Goal: Information Seeking & Learning: Learn about a topic

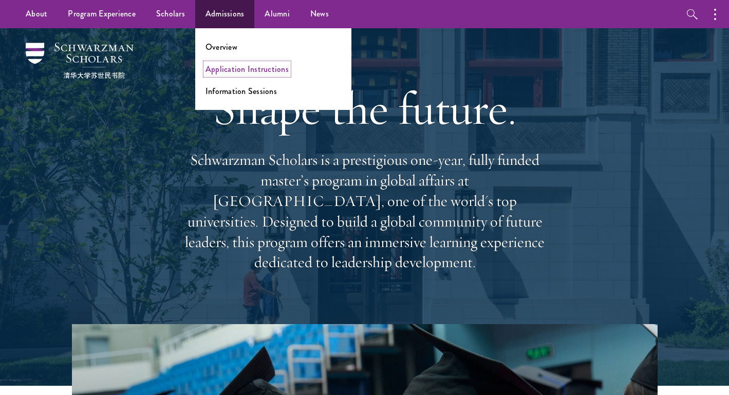
click at [231, 65] on link "Application Instructions" at bounding box center [247, 69] width 83 height 12
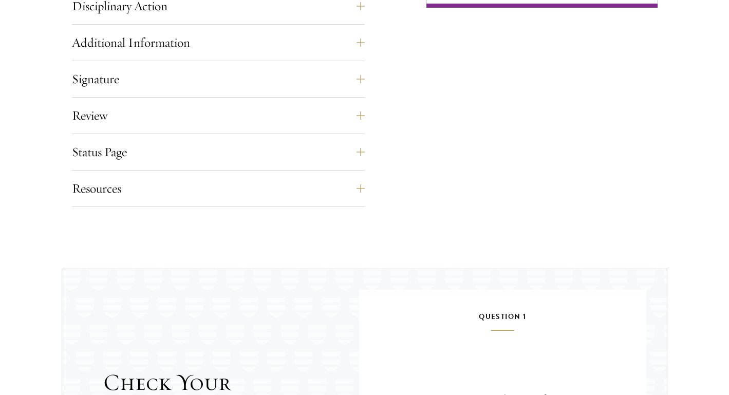
scroll to position [823, 0]
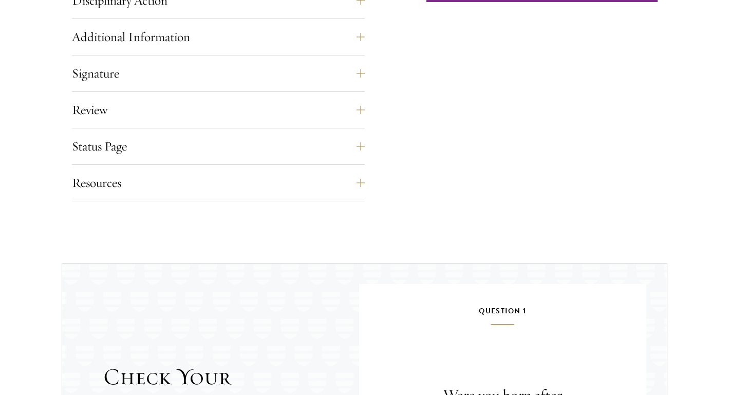
click at [183, 162] on div "Status Page This page will appear after you have submitted your application. Yo…" at bounding box center [218, 149] width 293 height 31
click at [179, 148] on button "Status Page" at bounding box center [226, 146] width 293 height 25
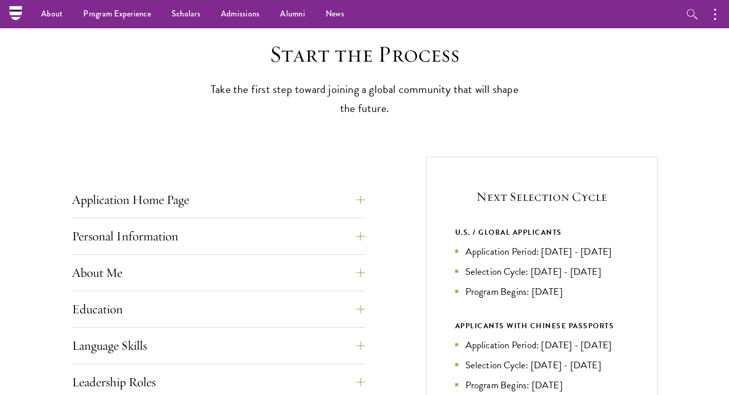
scroll to position [234, 0]
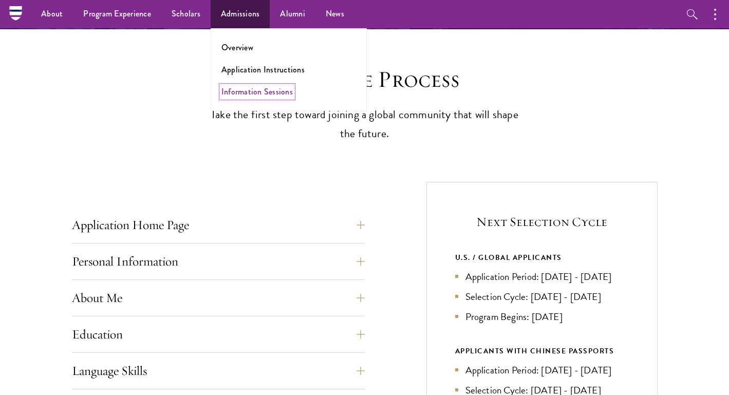
click at [247, 90] on link "Information Sessions" at bounding box center [256, 92] width 71 height 12
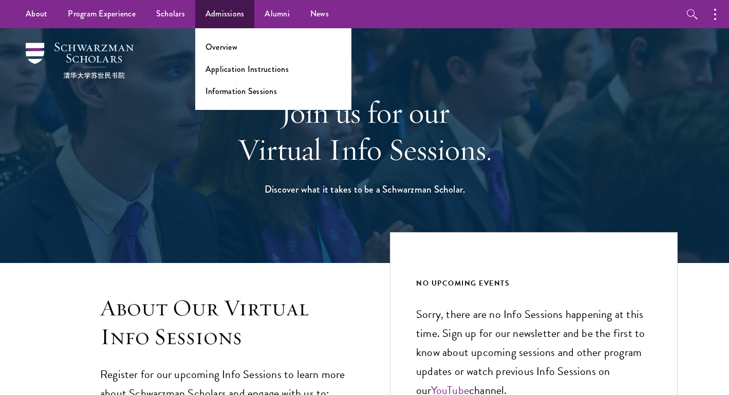
click at [234, 60] on ul "Overview Application Instructions Information Sessions" at bounding box center [273, 69] width 156 height 82
click at [224, 45] on link "Overview" at bounding box center [222, 47] width 32 height 12
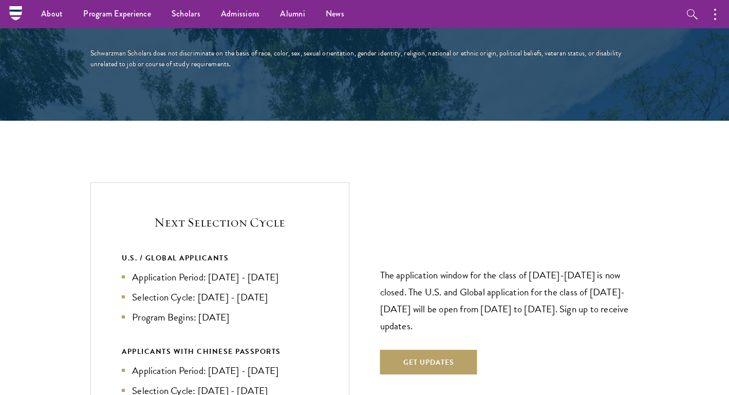
scroll to position [1195, 0]
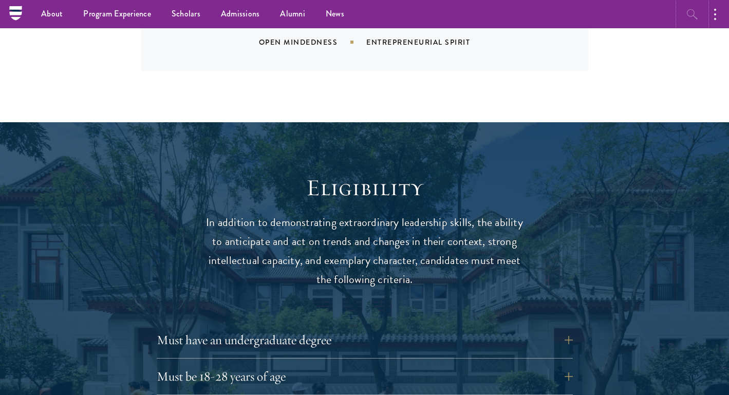
click at [686, 16] on icon "button" at bounding box center [692, 14] width 12 height 12
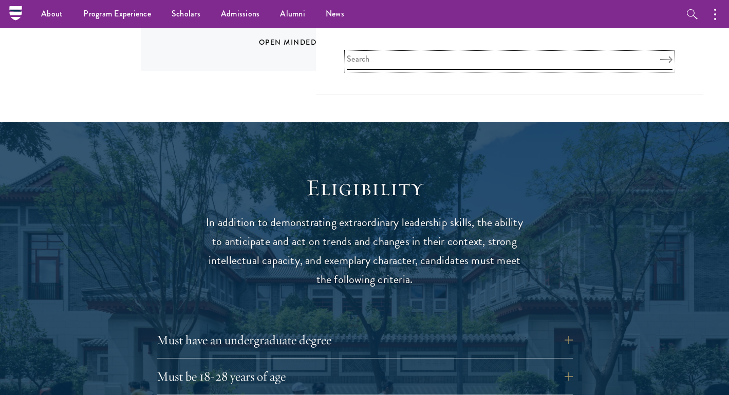
click at [567, 55] on input "search" at bounding box center [510, 61] width 326 height 17
type input "interviews"
click at [660, 56] on button "Search" at bounding box center [666, 59] width 12 height 7
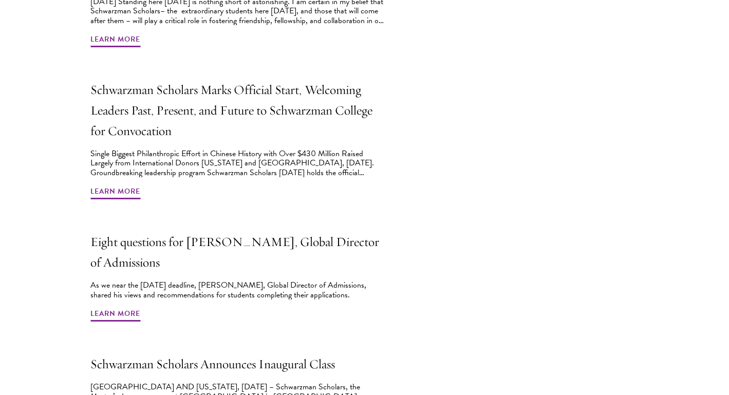
scroll to position [919, 0]
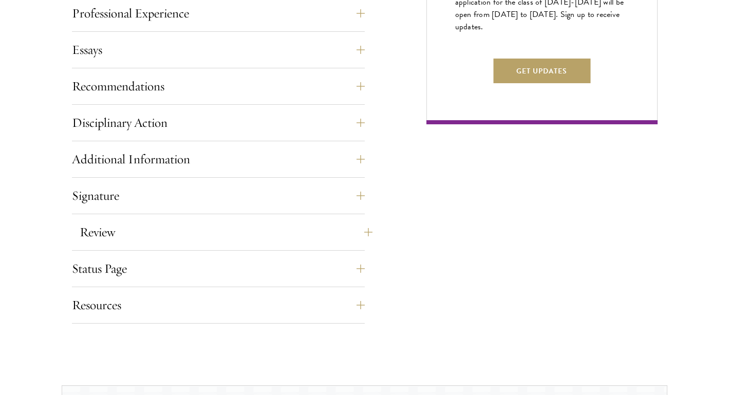
scroll to position [904, 0]
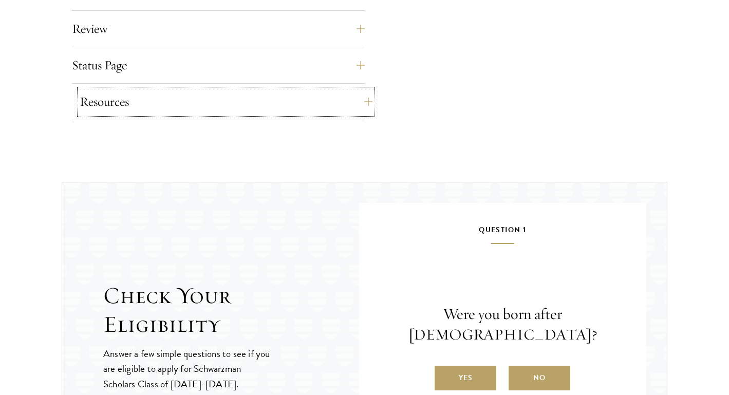
click at [340, 100] on button "Resources" at bounding box center [226, 101] width 293 height 25
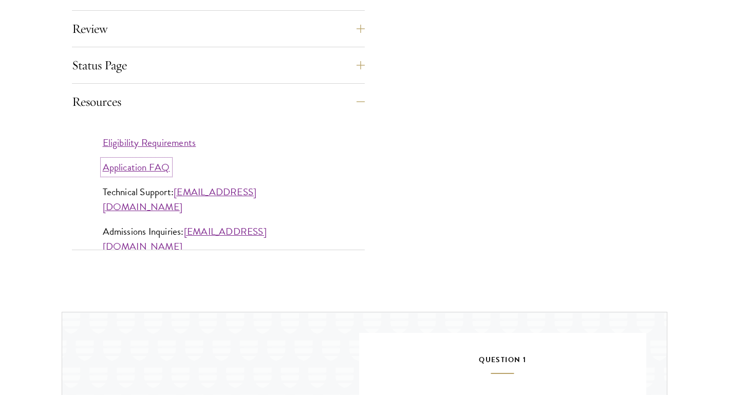
click at [129, 165] on link "Application FAQ" at bounding box center [136, 167] width 67 height 15
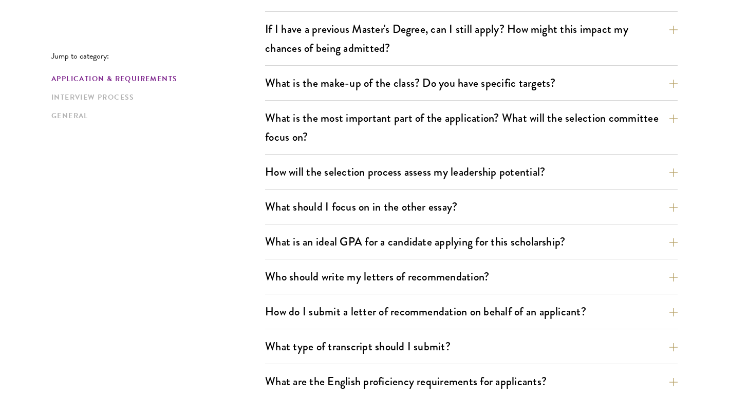
scroll to position [529, 0]
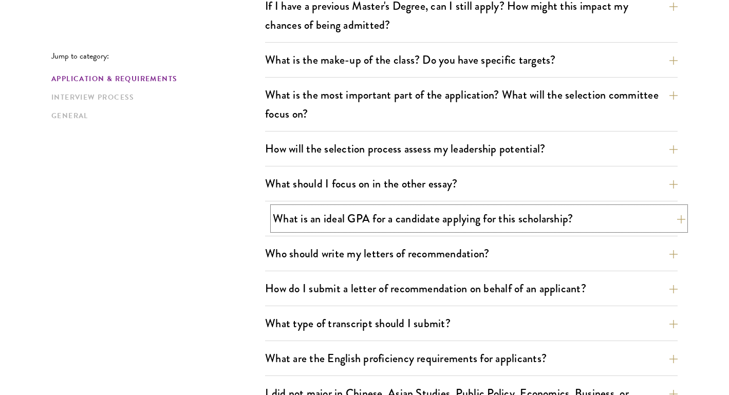
click at [291, 211] on button "What is an ideal GPA for a candidate applying for this scholarship?" at bounding box center [479, 218] width 413 height 23
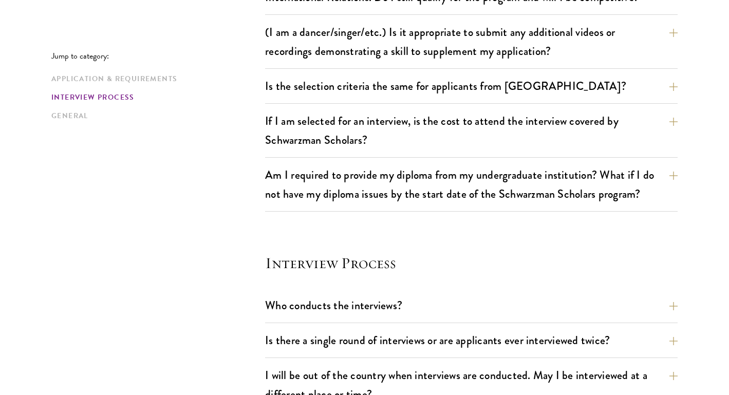
scroll to position [1207, 0]
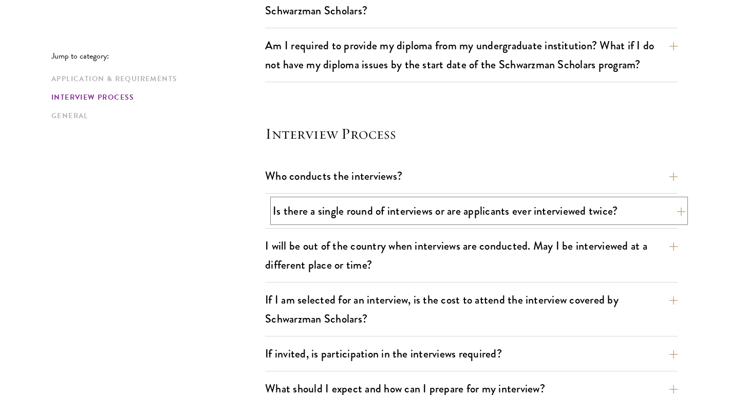
click at [343, 212] on button "Is there a single round of interviews or are applicants ever interviewed twice?" at bounding box center [479, 210] width 413 height 23
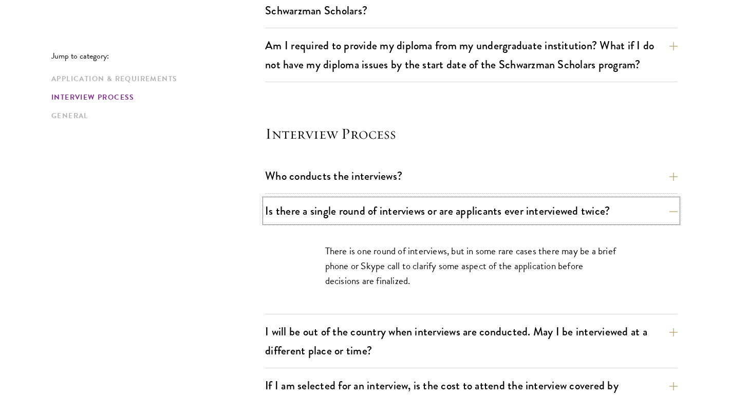
scroll to position [1111, 0]
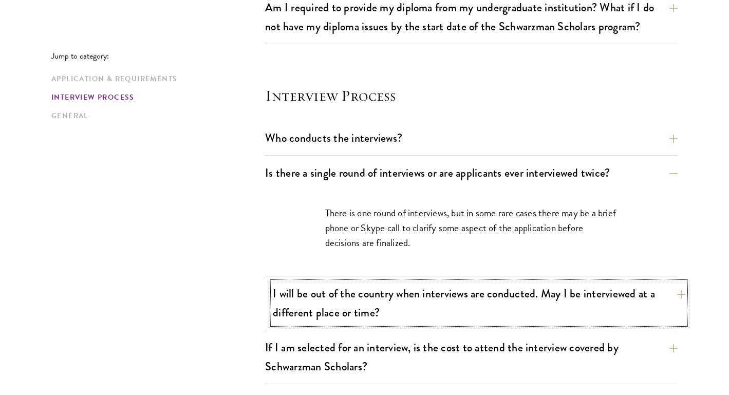
click at [301, 289] on button "I will be out of the country when interviews are conducted. May I be interviewe…" at bounding box center [479, 303] width 413 height 42
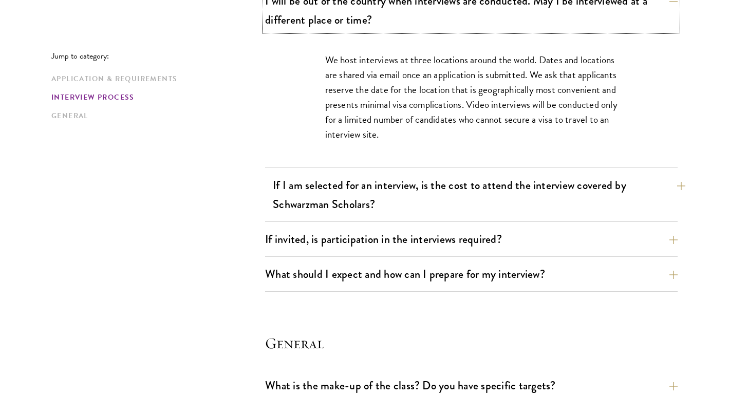
scroll to position [1331, 0]
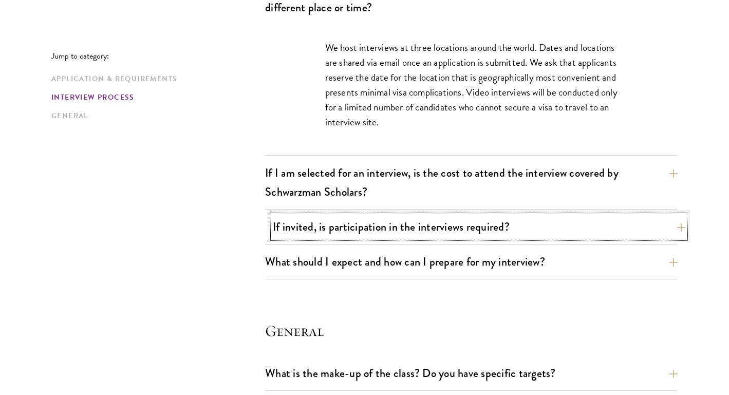
click at [281, 234] on button "If invited, is participation in the interviews required?" at bounding box center [479, 226] width 413 height 23
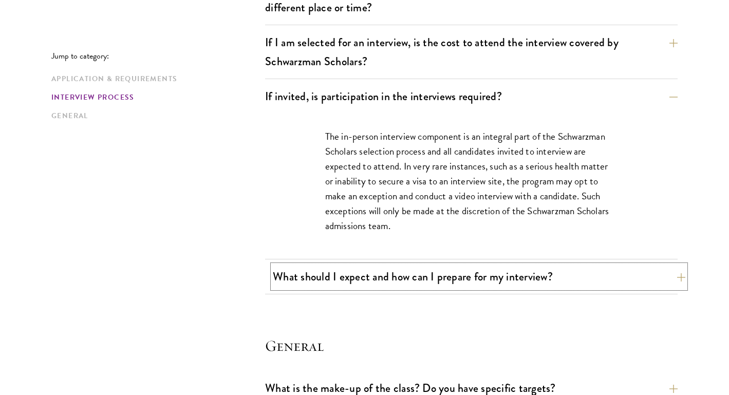
click at [302, 271] on button "What should I expect and how can I prepare for my interview?" at bounding box center [479, 276] width 413 height 23
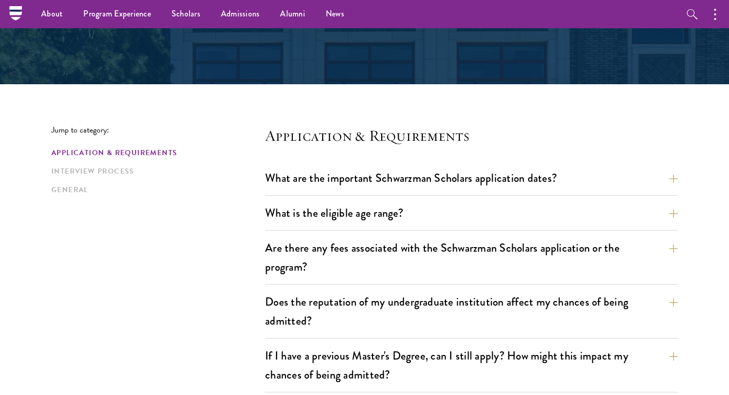
scroll to position [0, 0]
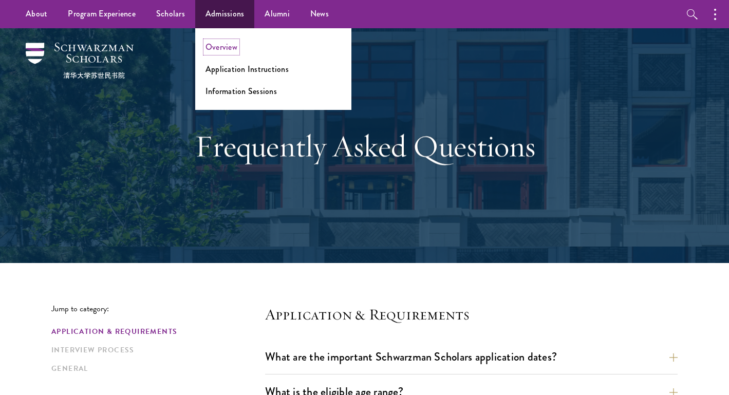
click at [218, 46] on link "Overview" at bounding box center [222, 47] width 32 height 12
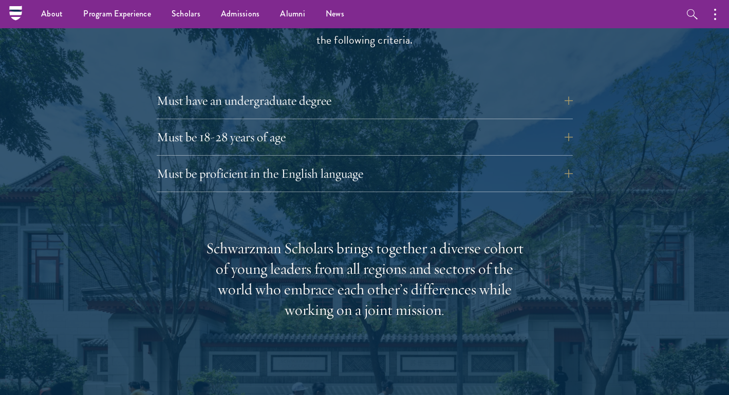
scroll to position [1186, 0]
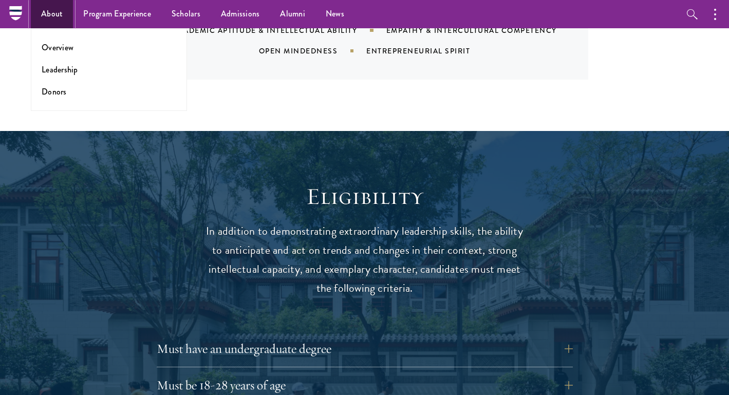
click at [51, 11] on link "About" at bounding box center [52, 14] width 42 height 28
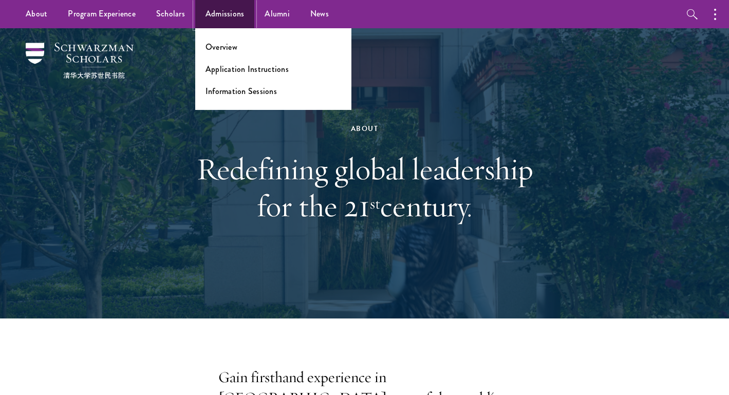
click at [233, 20] on link "Admissions" at bounding box center [225, 14] width 60 height 28
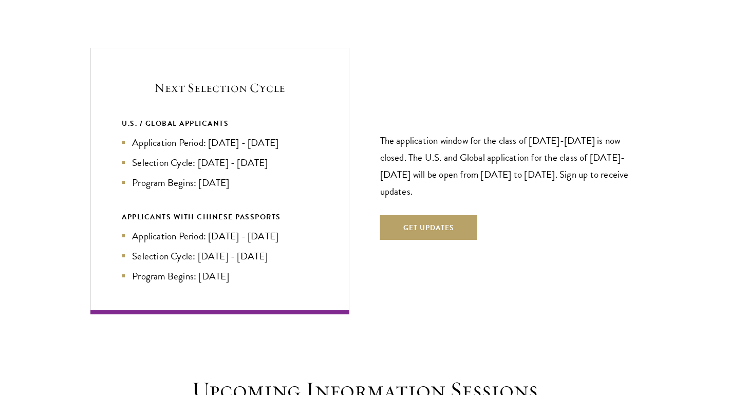
scroll to position [2187, 0]
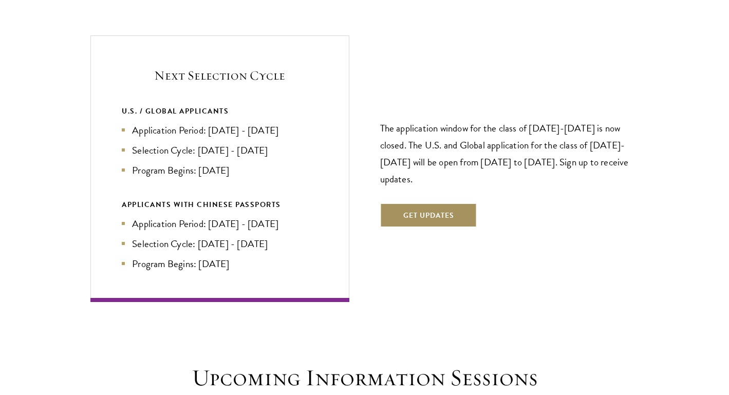
click at [421, 203] on button "Get Updates" at bounding box center [428, 215] width 97 height 25
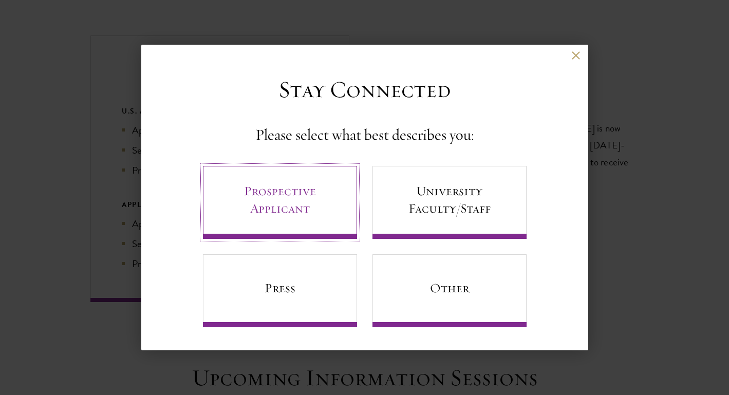
click at [324, 191] on link "Prospective Applicant" at bounding box center [280, 202] width 154 height 73
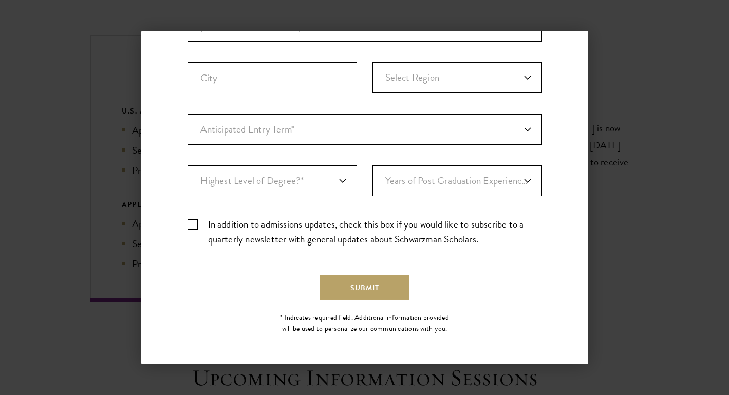
scroll to position [0, 0]
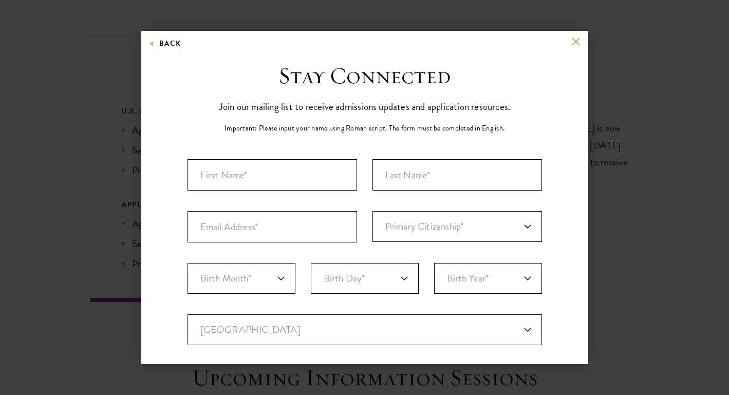
click at [607, 75] on div "Back Stay Connected Please select what best describes you: Prospective Applican…" at bounding box center [364, 197] width 729 height 333
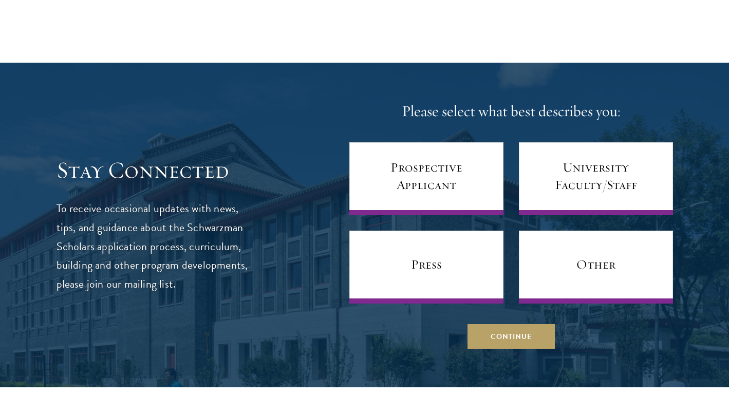
scroll to position [4053, 0]
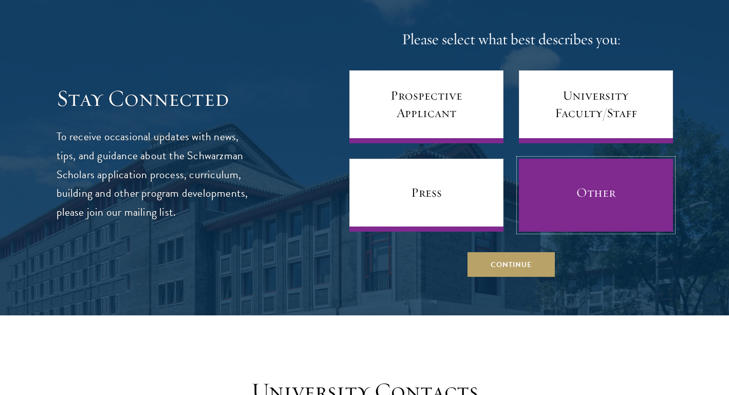
click at [652, 194] on link "Other" at bounding box center [596, 195] width 154 height 73
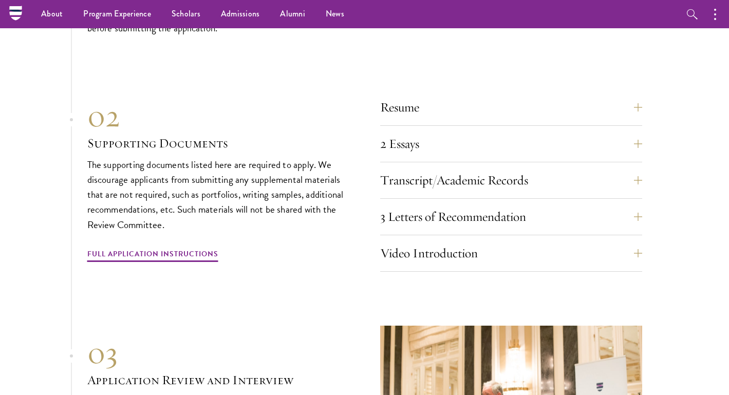
scroll to position [3174, 0]
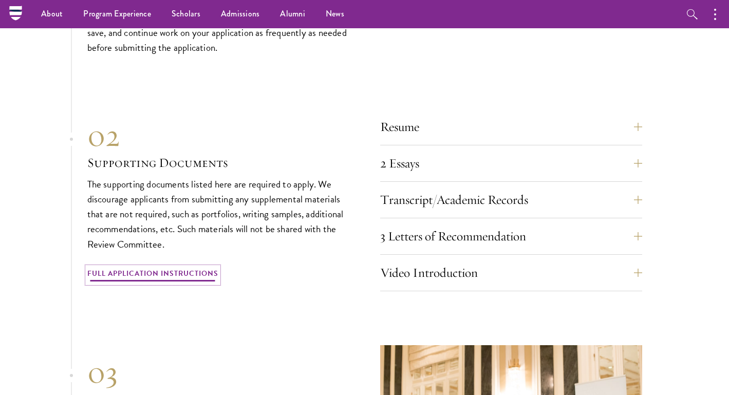
click at [156, 267] on link "Full Application Instructions" at bounding box center [152, 275] width 131 height 16
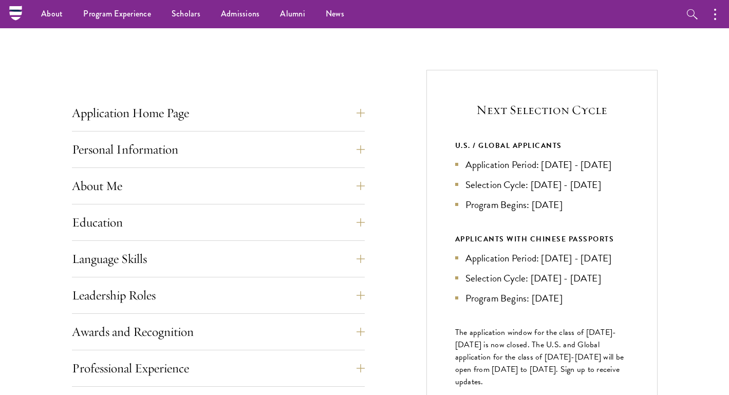
scroll to position [344, 0]
